Goal: Task Accomplishment & Management: Manage account settings

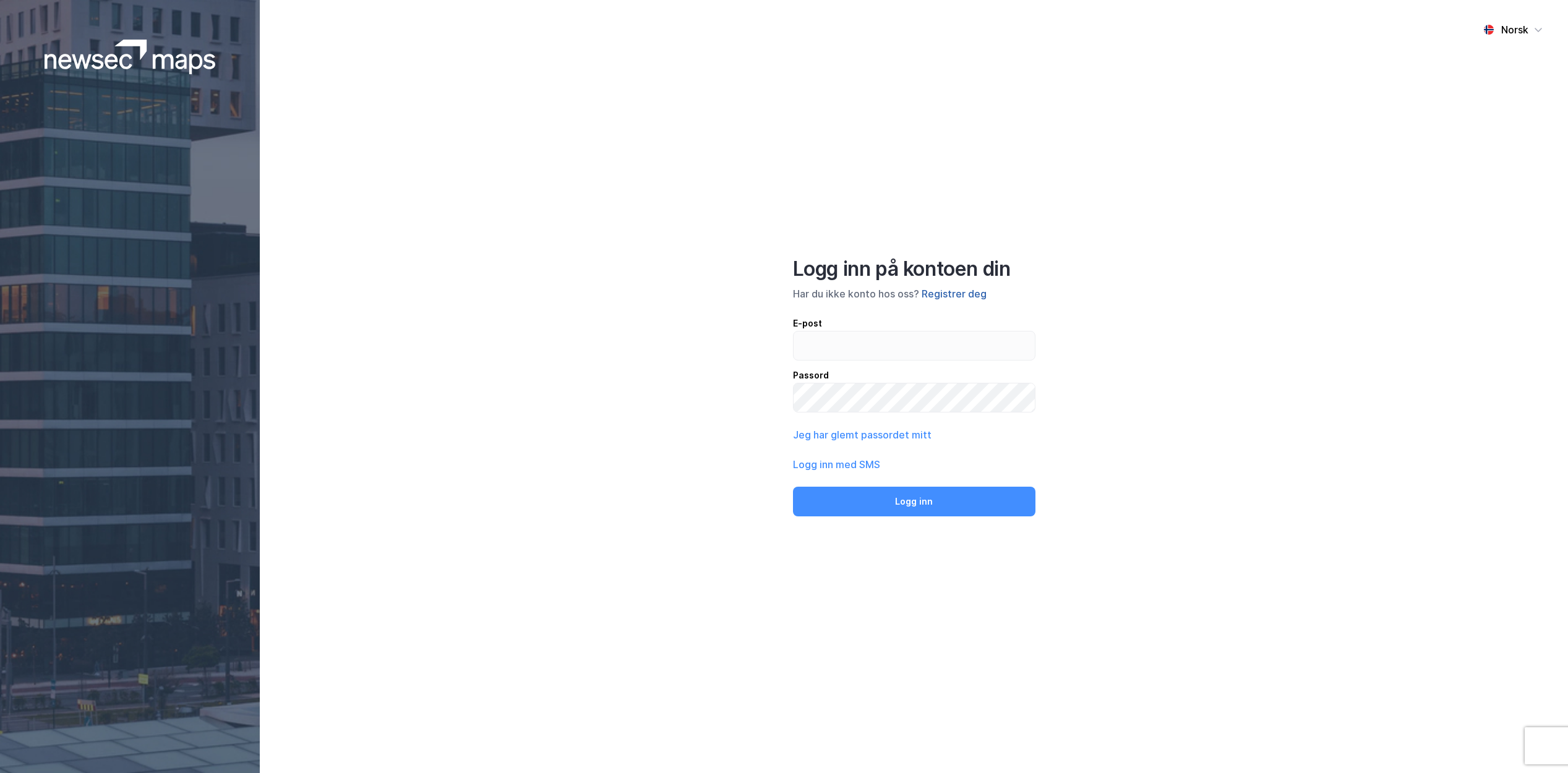
click at [943, 287] on button "Registrer deg" at bounding box center [954, 293] width 65 height 14
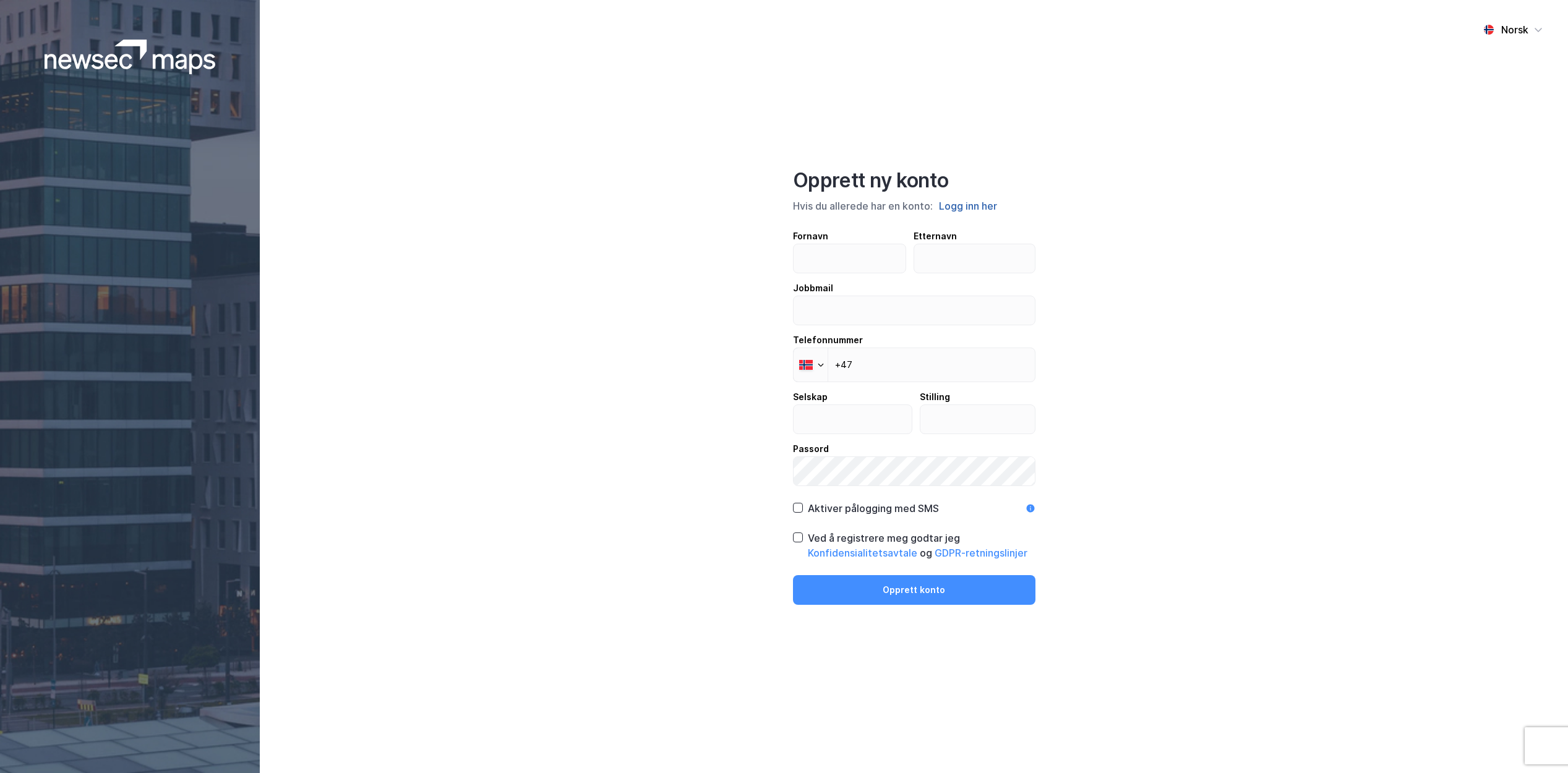
click at [955, 200] on button "Logg inn her" at bounding box center [968, 206] width 65 height 16
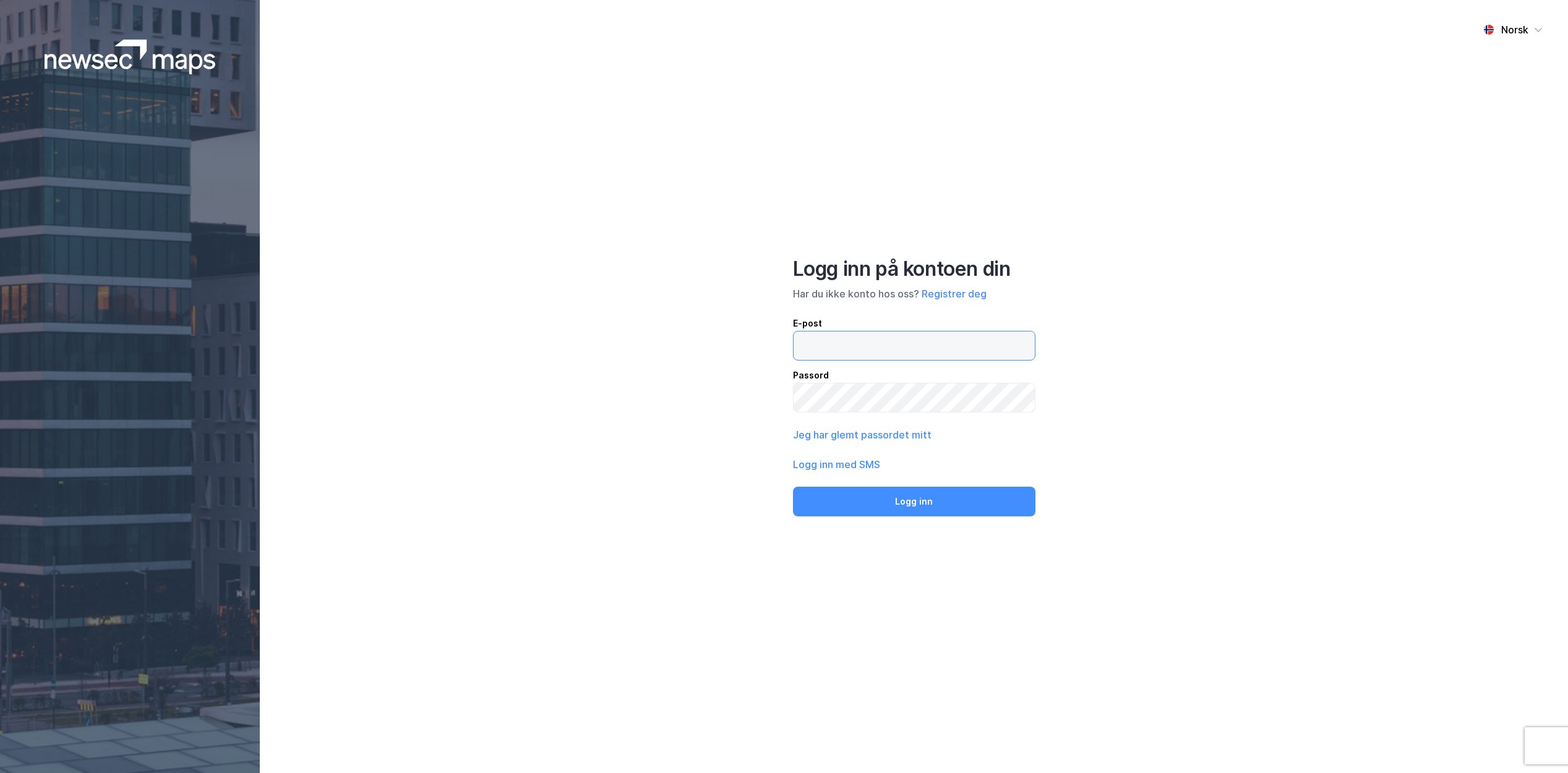
click at [873, 341] on input "email" at bounding box center [914, 345] width 241 height 28
type input "[EMAIL_ADDRESS][DOMAIN_NAME]"
click at [793, 487] on button "Logg inn" at bounding box center [914, 502] width 242 height 30
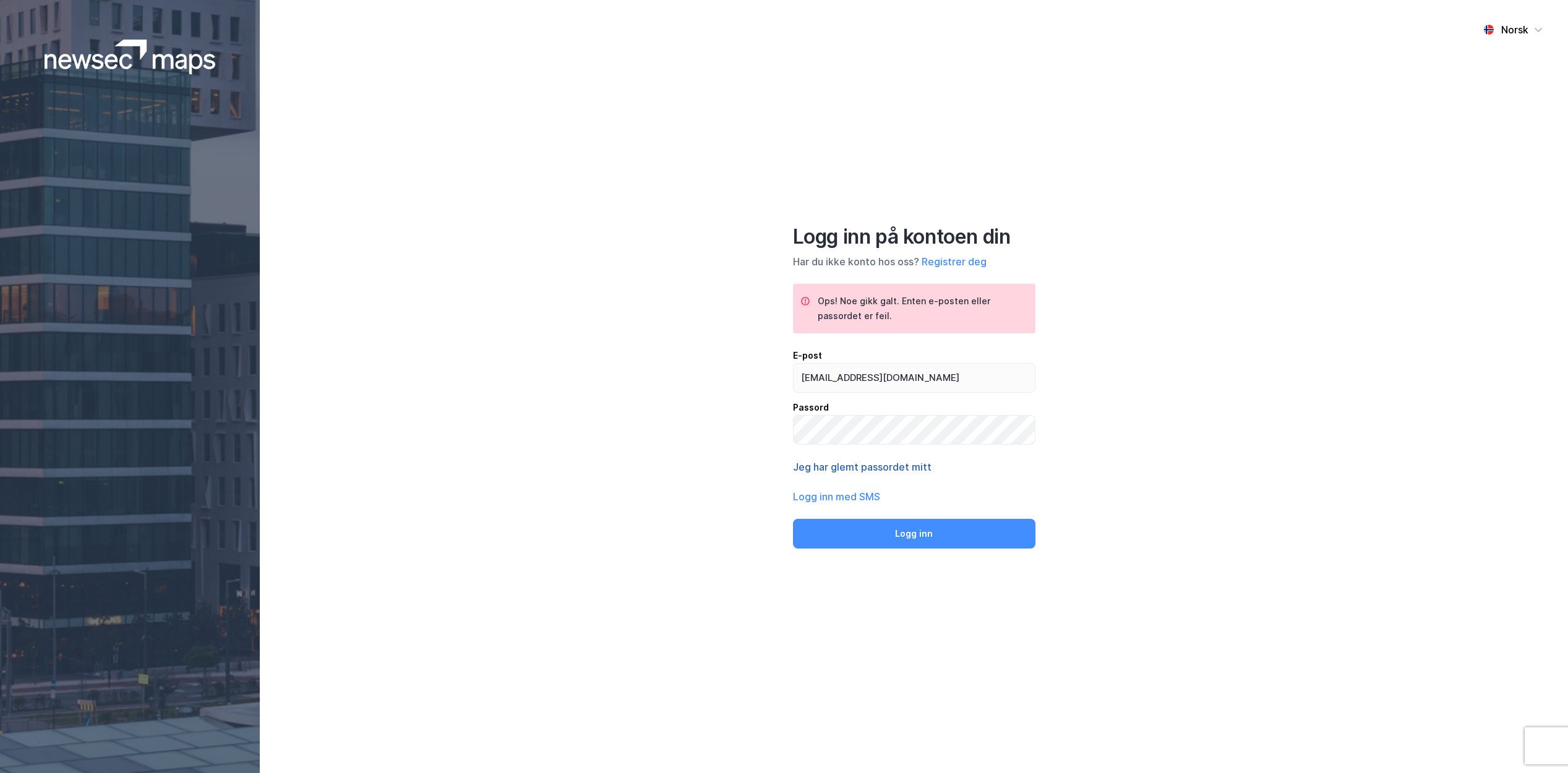
click at [840, 473] on button "Jeg har glemt passordet mitt" at bounding box center [862, 467] width 139 height 14
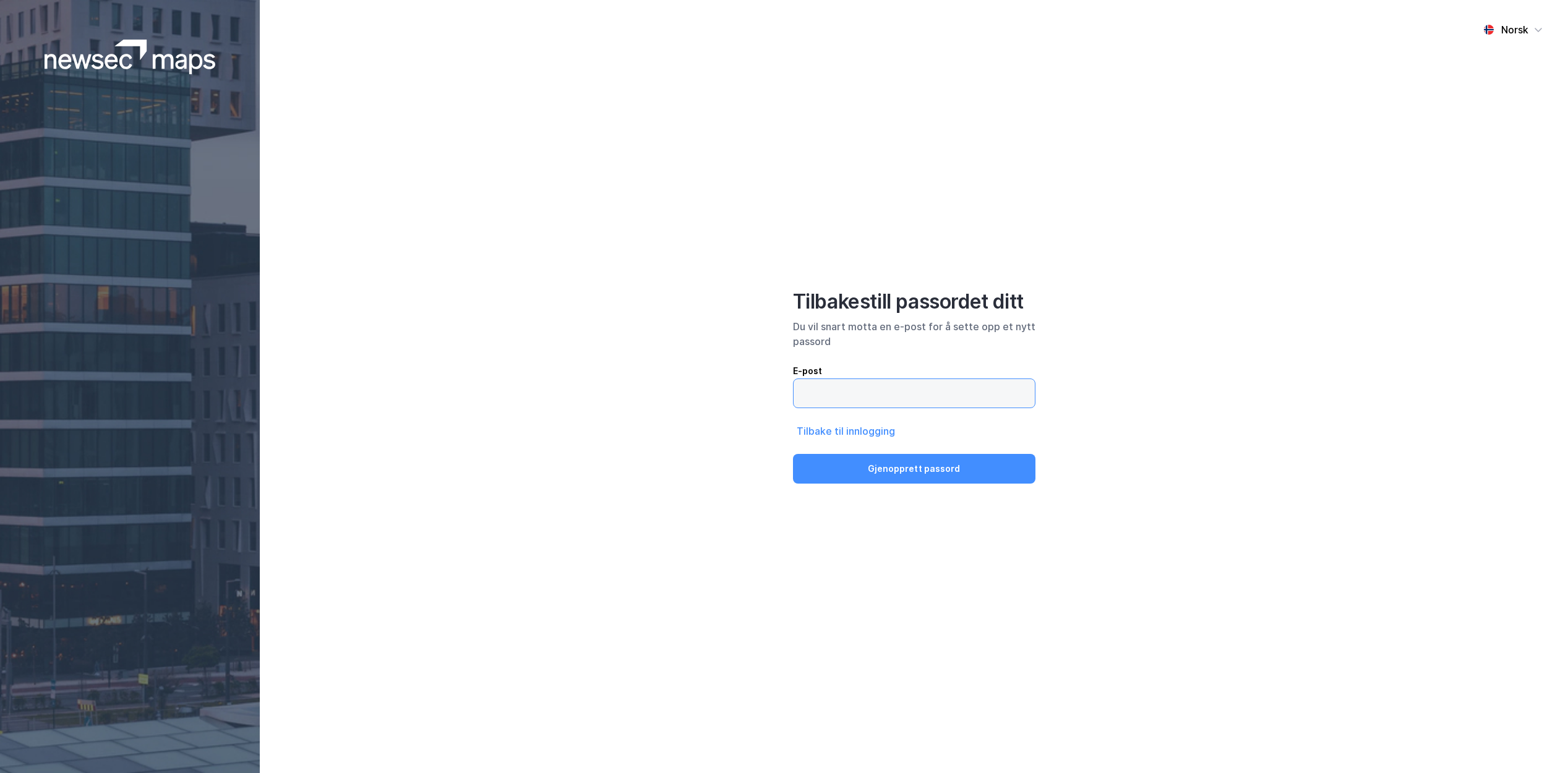
click at [824, 402] on input "email" at bounding box center [914, 393] width 241 height 28
type input "[EMAIL_ADDRESS][DOMAIN_NAME]"
click at [843, 477] on button "Gjenopprett passord" at bounding box center [914, 469] width 242 height 30
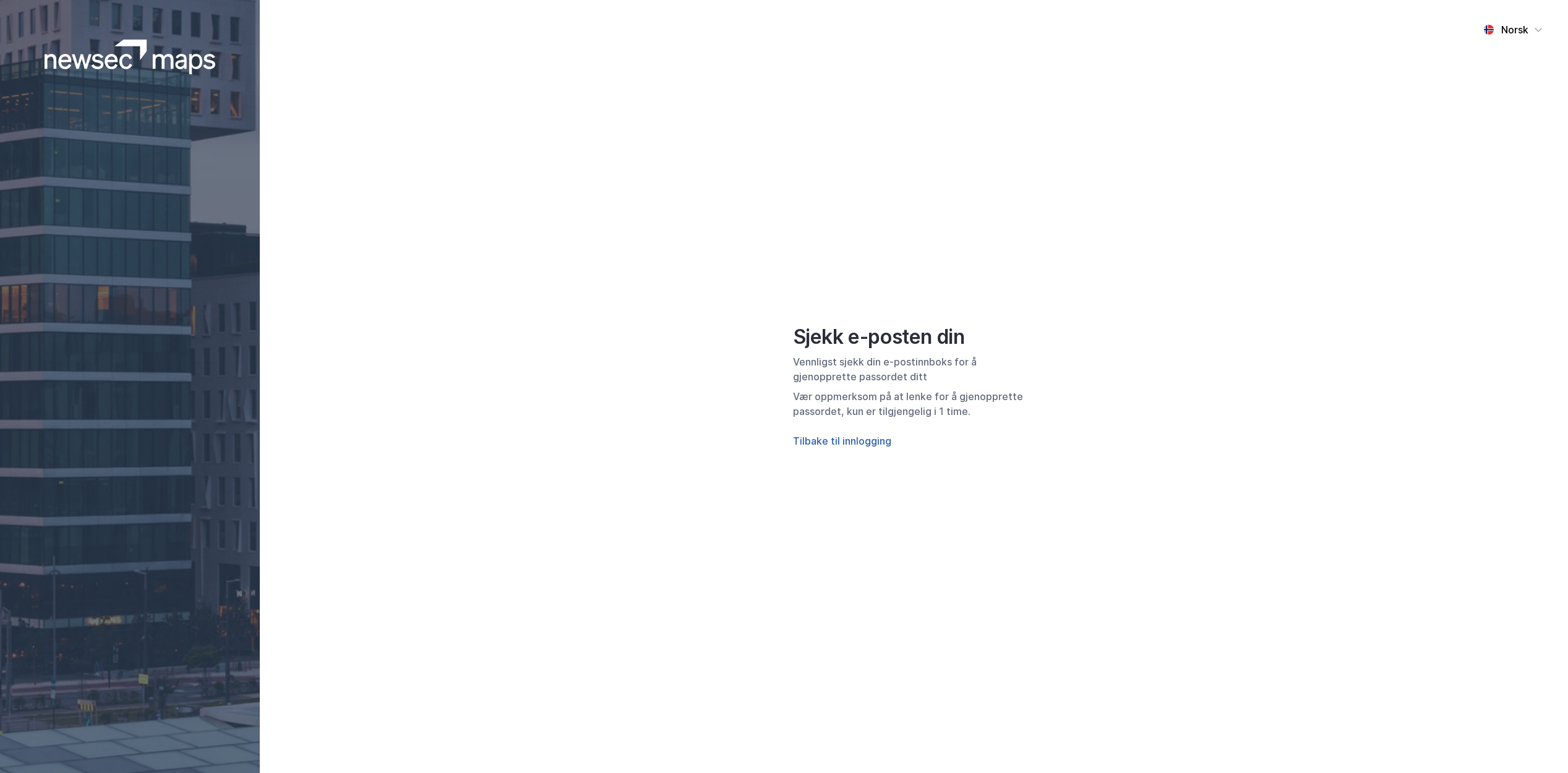
click at [833, 440] on button "Tilbake til innlogging" at bounding box center [843, 440] width 99 height 14
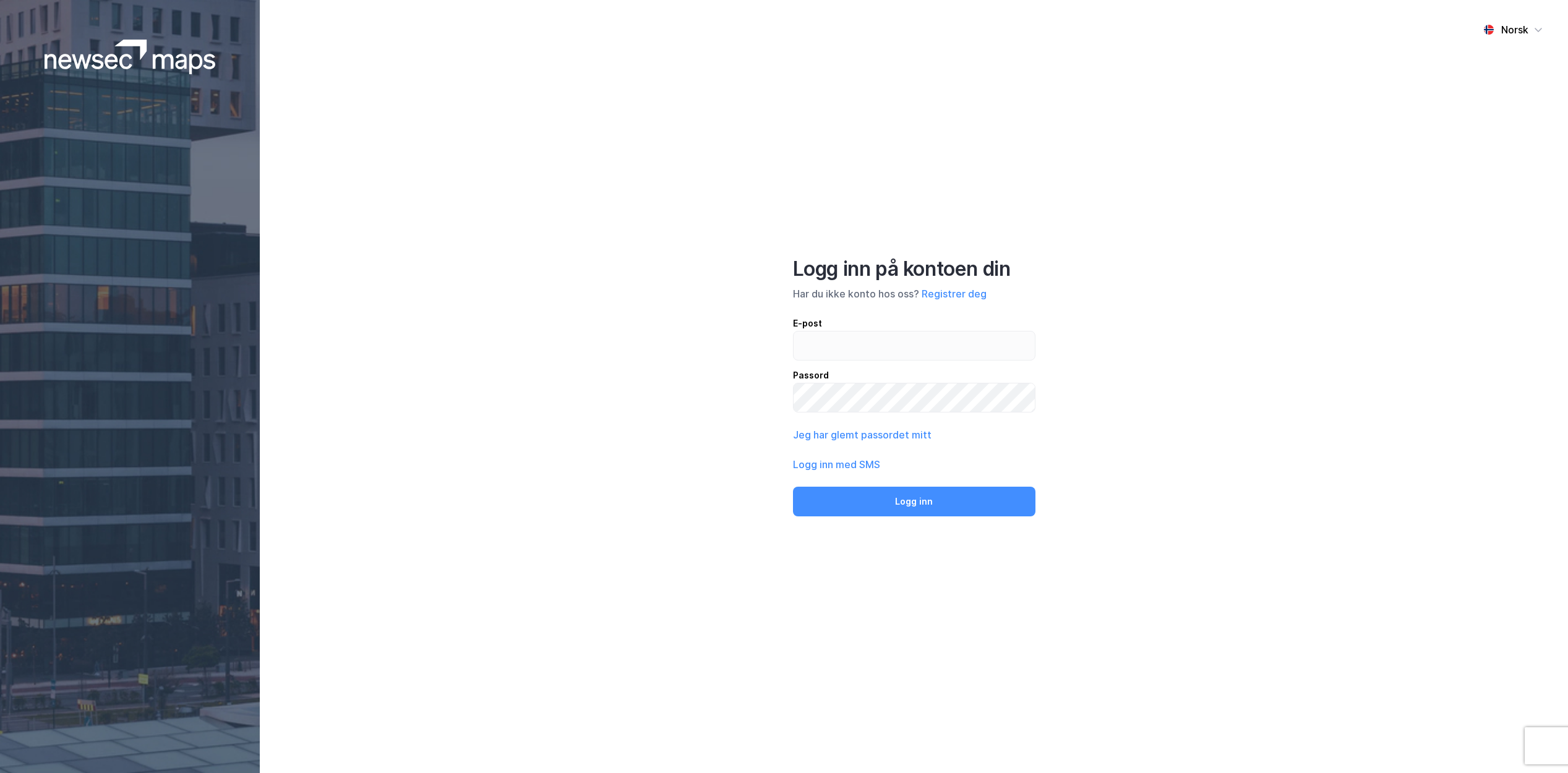
drag, startPoint x: 621, startPoint y: 94, endPoint x: 638, endPoint y: 93, distance: 17.0
click at [621, 94] on div "Norsk Logg inn på kontoen din Har du ikke konto hos oss? Registrer deg E-post P…" at bounding box center [914, 386] width 1309 height 773
drag, startPoint x: 771, startPoint y: 149, endPoint x: 787, endPoint y: 133, distance: 22.6
click at [768, 151] on div "Norsk Logg inn på kontoen din Har du ikke konto hos oss? Registrer deg E-post P…" at bounding box center [914, 386] width 1309 height 773
